Goal: Task Accomplishment & Management: Manage account settings

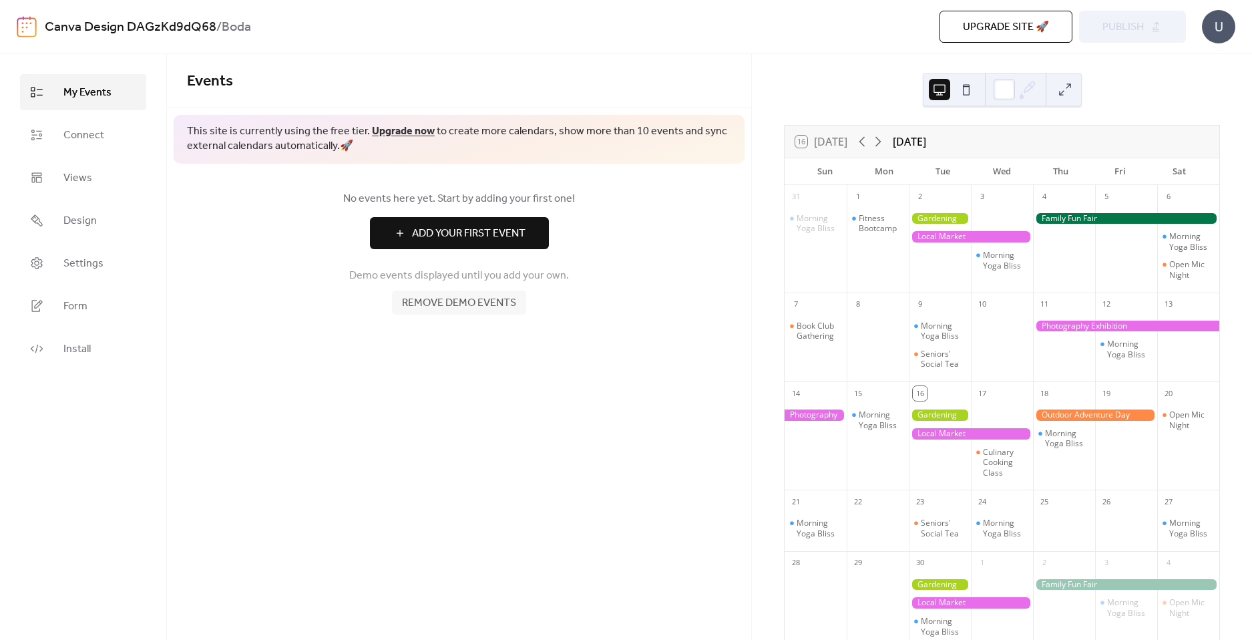
click at [971, 91] on button at bounding box center [965, 89] width 21 height 21
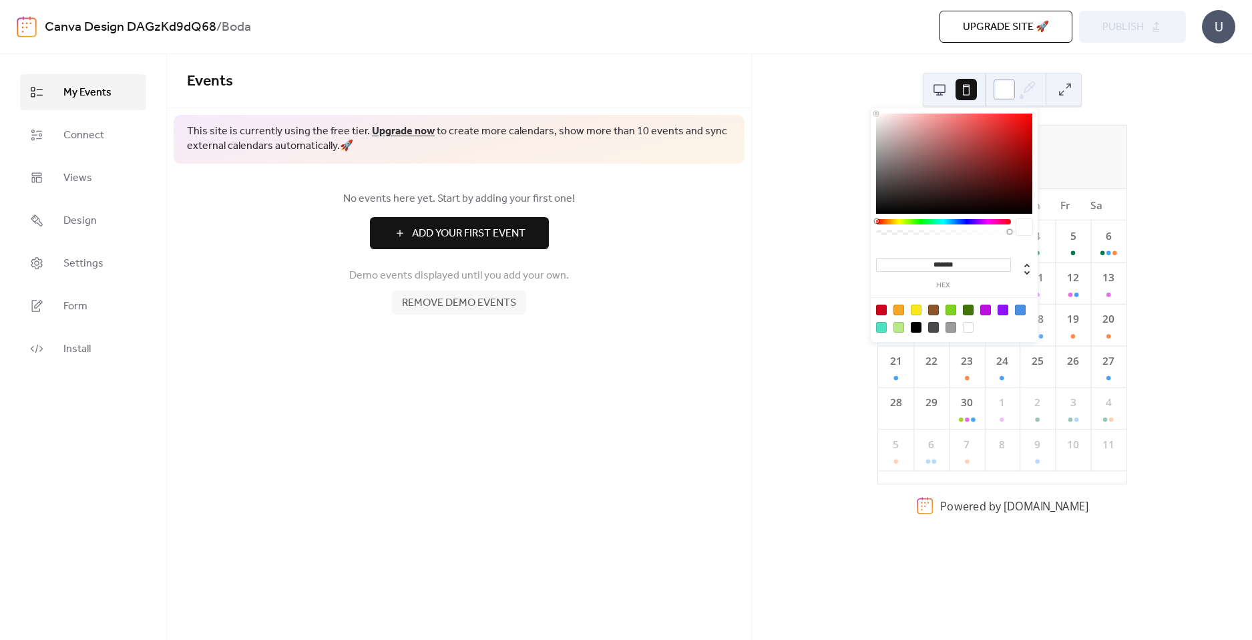
click at [1003, 92] on div at bounding box center [1003, 89] width 21 height 21
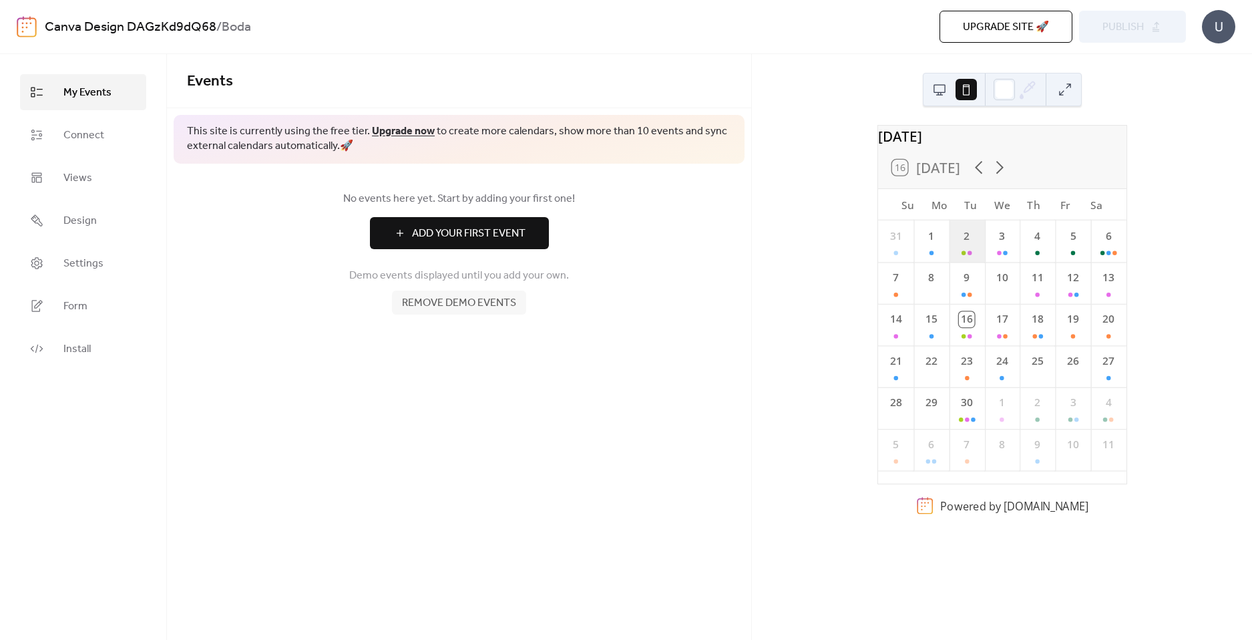
click at [972, 250] on div "2" at bounding box center [966, 240] width 35 height 41
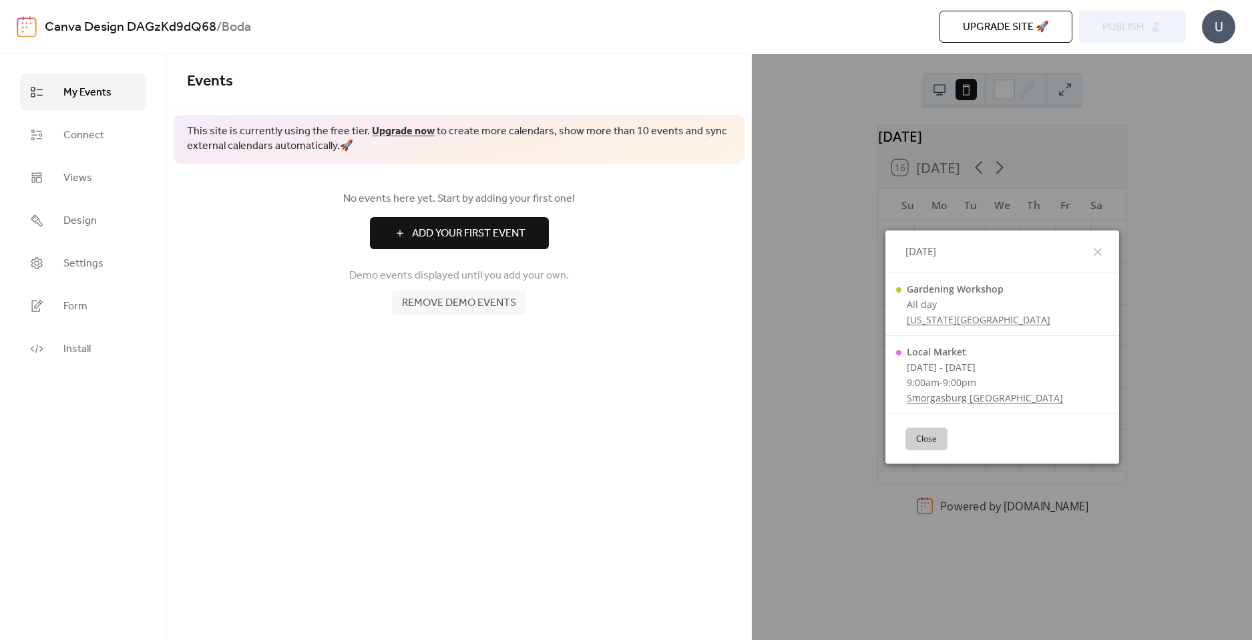
click at [1108, 252] on div "[DATE]" at bounding box center [1002, 251] width 234 height 43
click at [1097, 251] on icon at bounding box center [1098, 252] width 8 height 8
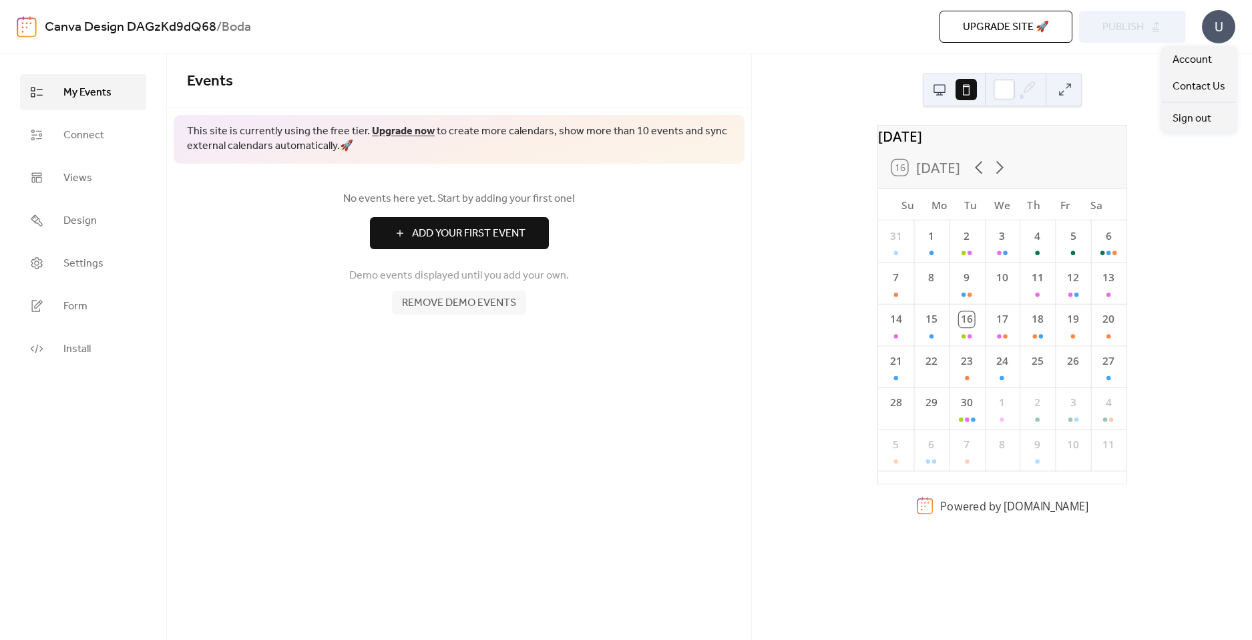
click at [1220, 38] on div "U" at bounding box center [1218, 26] width 33 height 33
click at [1220, 25] on div "U" at bounding box center [1218, 26] width 33 height 33
click at [430, 302] on span "Remove demo events" at bounding box center [459, 303] width 114 height 16
